Goal: Find specific page/section: Find specific page/section

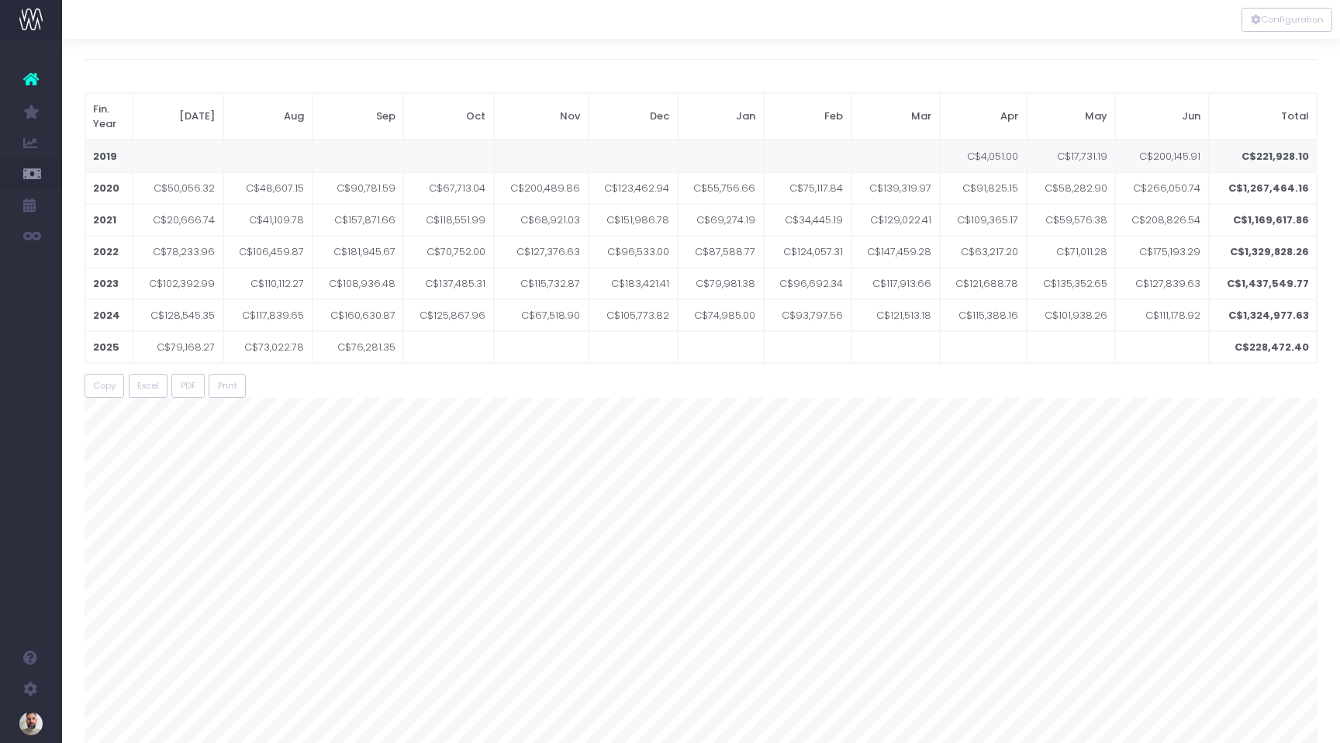
scroll to position [42, 0]
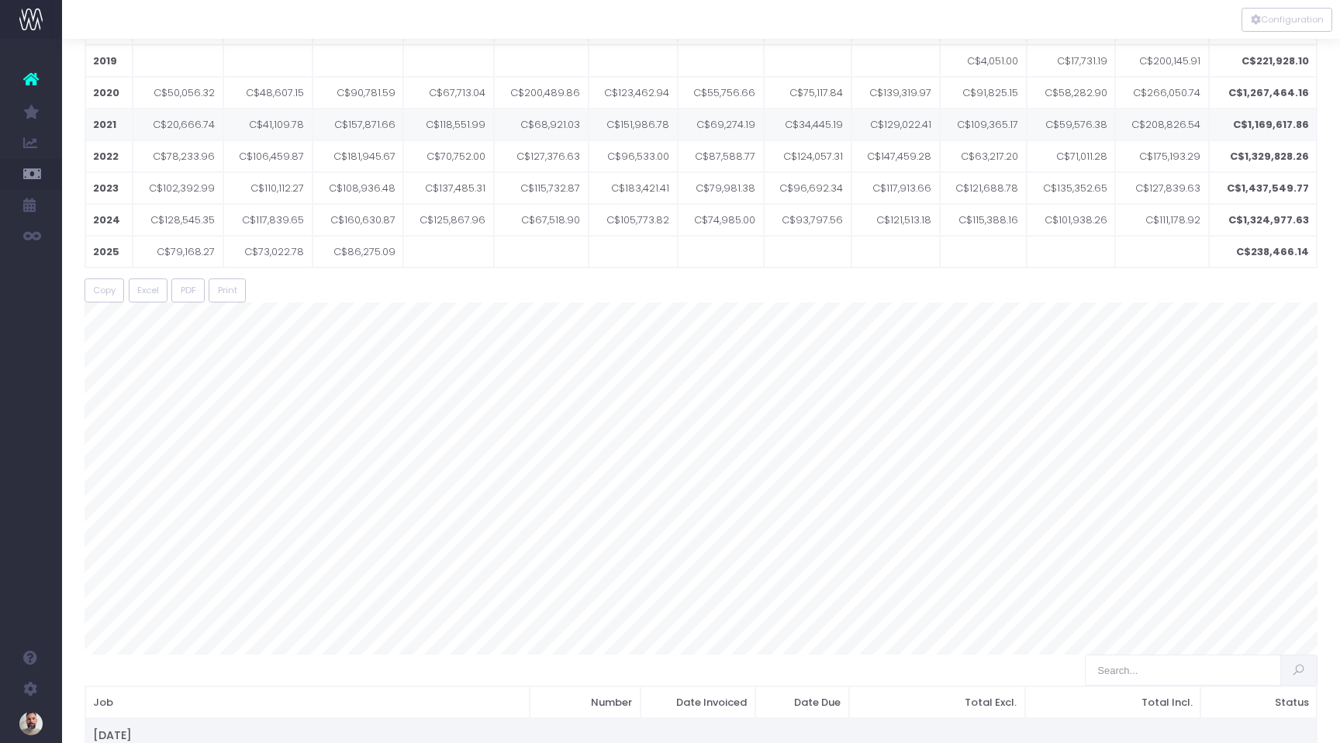
scroll to position [127, 0]
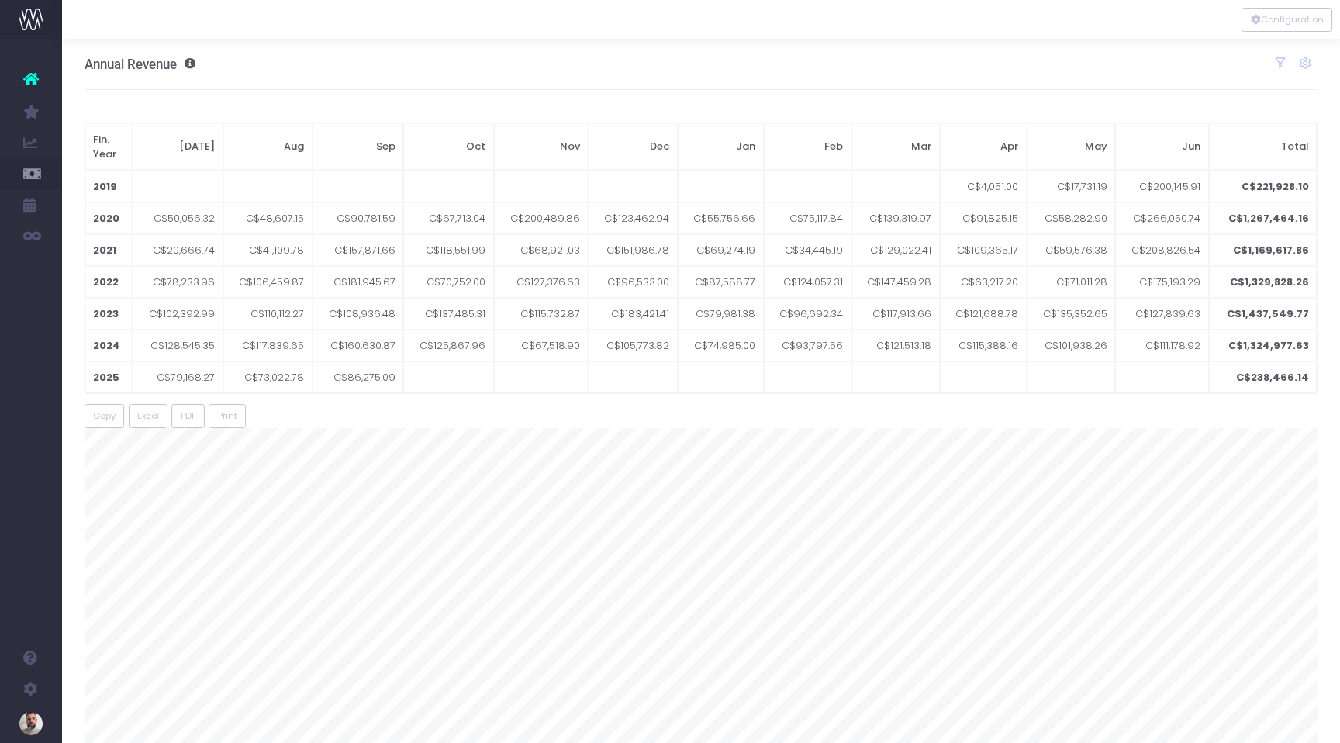
click at [720, 74] on div "Annual Revenue Toggle report Revenue Contribution Show / Hide Years 2019 2020 2…" at bounding box center [702, 64] width 1234 height 51
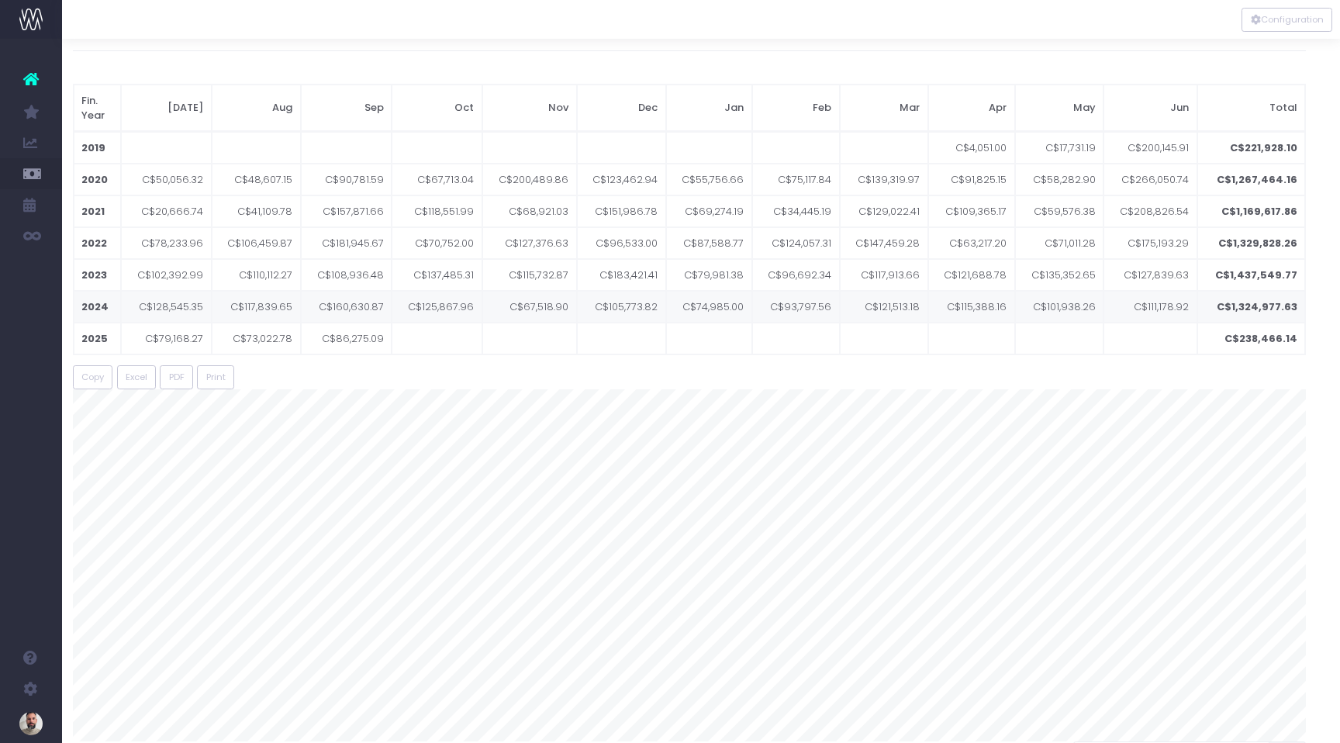
scroll to position [40, 11]
click at [551, 352] on td at bounding box center [530, 337] width 95 height 32
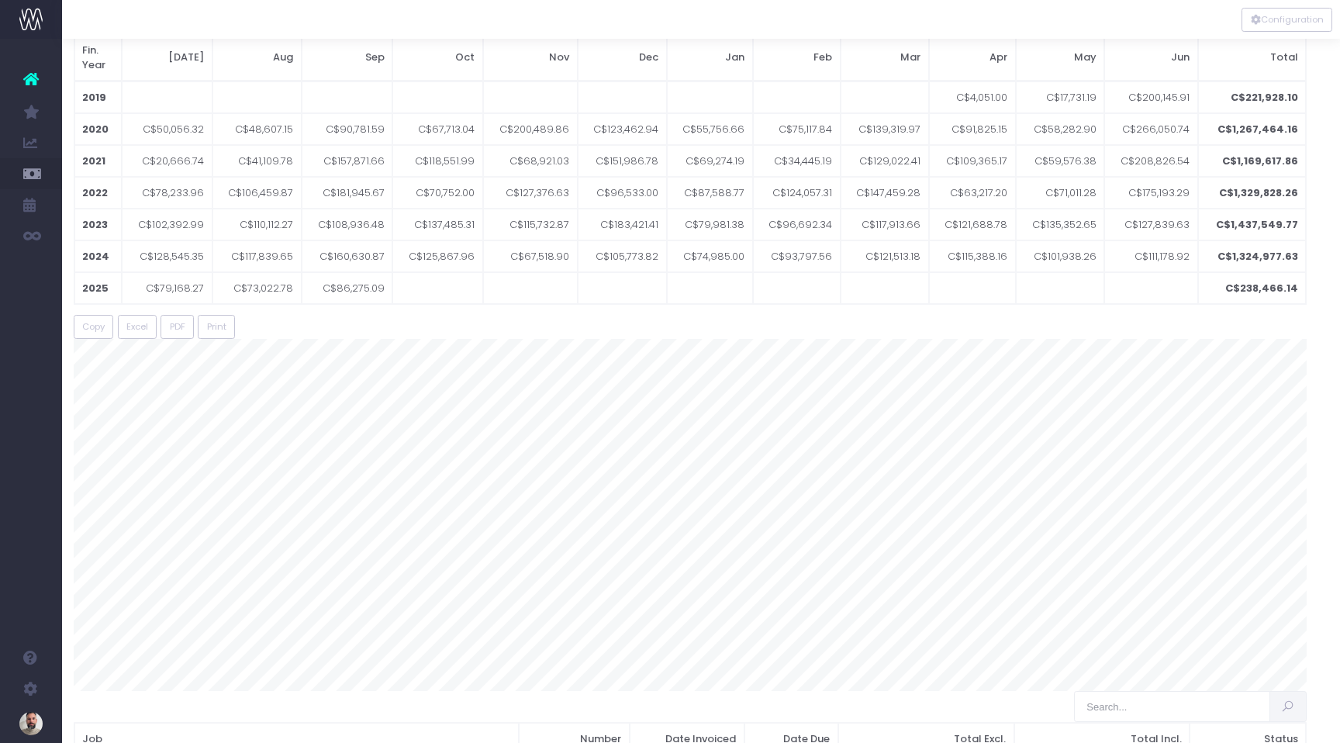
scroll to position [90, 11]
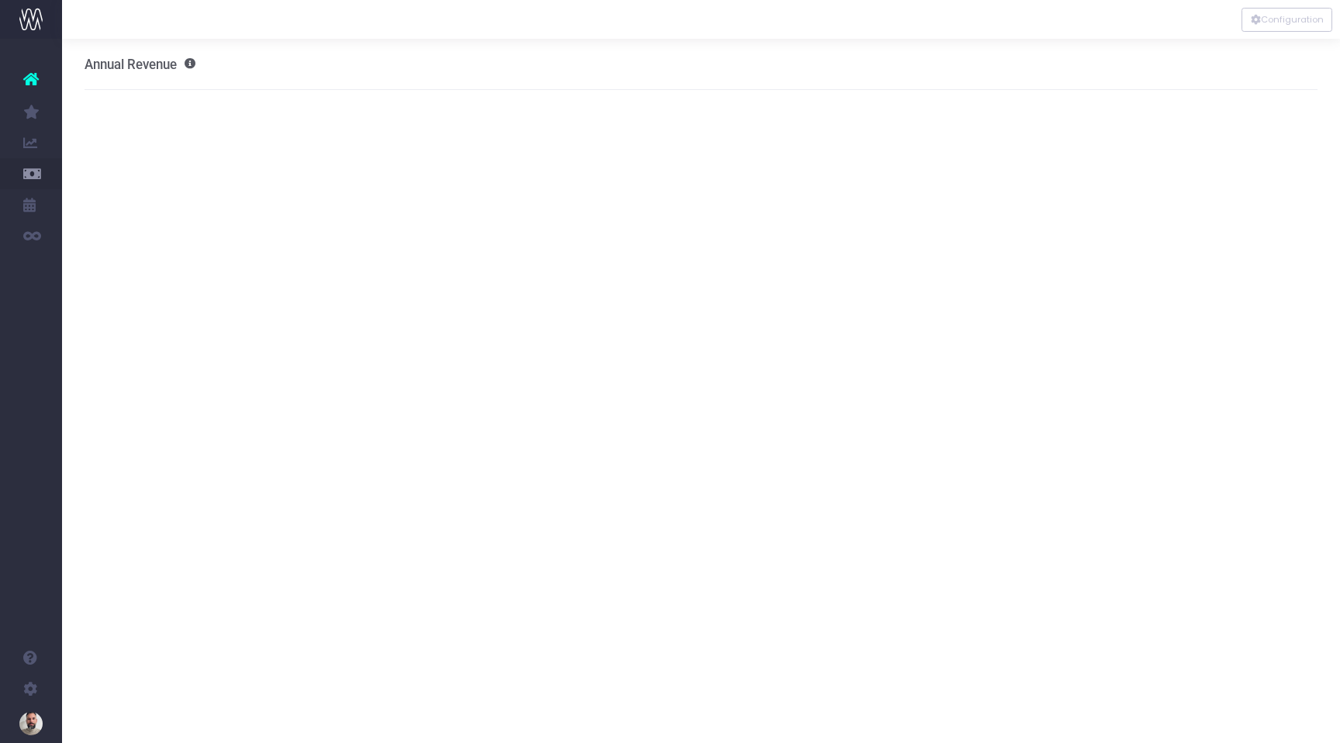
scroll to position [0, 11]
